Goal: Information Seeking & Learning: Get advice/opinions

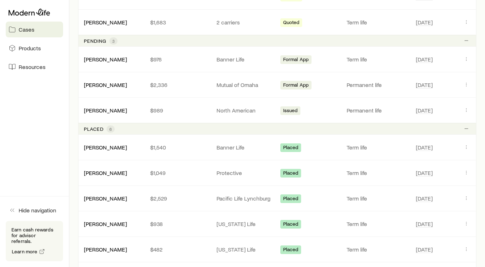
scroll to position [539, 0]
click at [104, 60] on link "[PERSON_NAME]" at bounding box center [105, 59] width 43 height 7
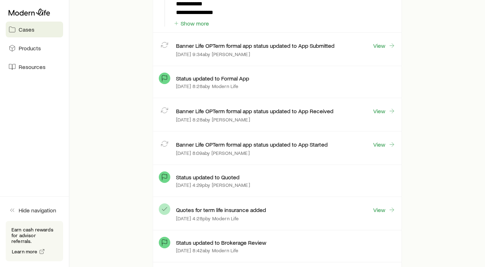
scroll to position [1341, 0]
click at [379, 210] on link "View" at bounding box center [384, 210] width 23 height 8
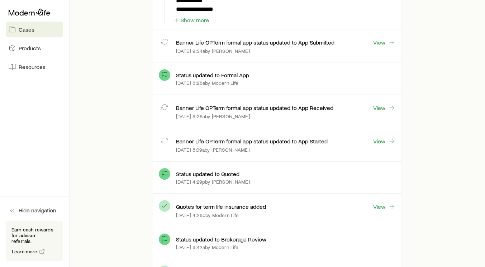
scroll to position [1345, 0]
click at [381, 206] on link "View" at bounding box center [384, 206] width 23 height 8
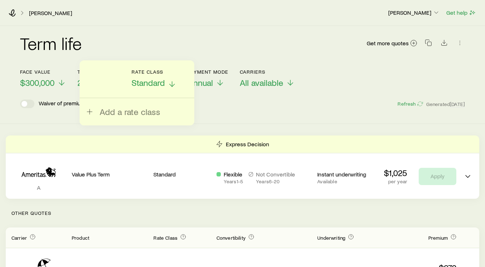
click at [172, 85] on line at bounding box center [172, 83] width 0 height 5
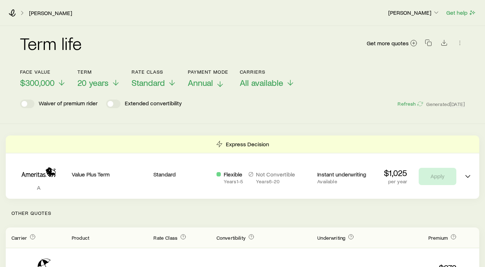
click at [206, 84] on span "Annual" at bounding box center [200, 82] width 25 height 10
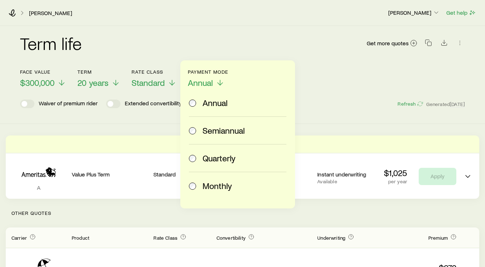
click at [214, 189] on span "Monthly" at bounding box center [217, 185] width 29 height 10
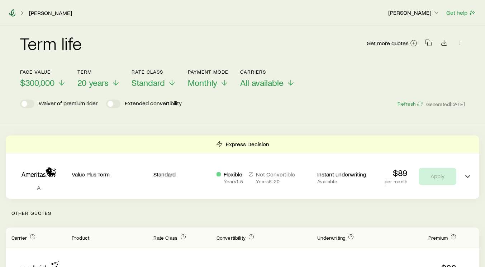
click at [12, 11] on icon at bounding box center [12, 12] width 7 height 7
